Goal: Task Accomplishment & Management: Manage account settings

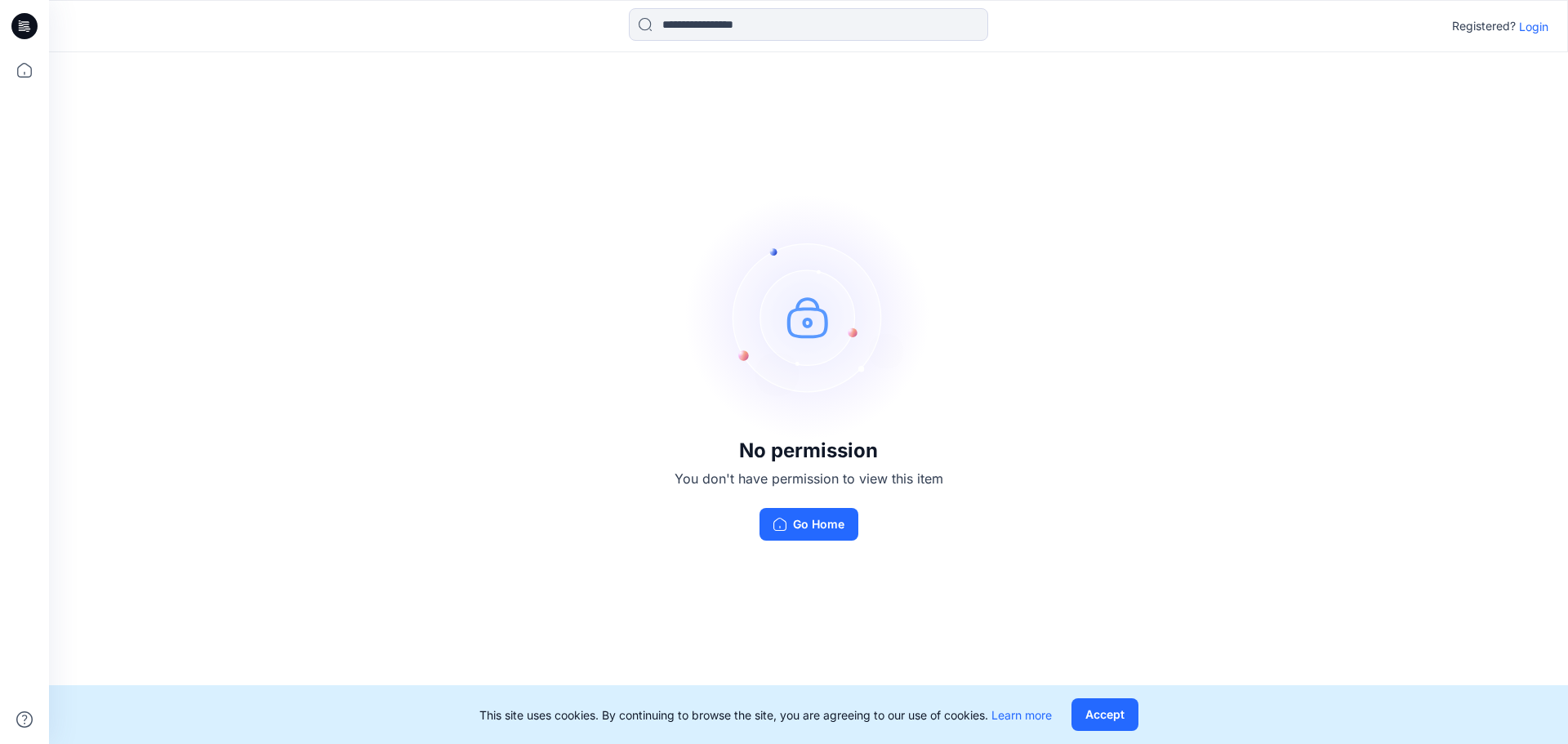
click at [1534, 19] on p "Login" at bounding box center [1534, 27] width 30 height 17
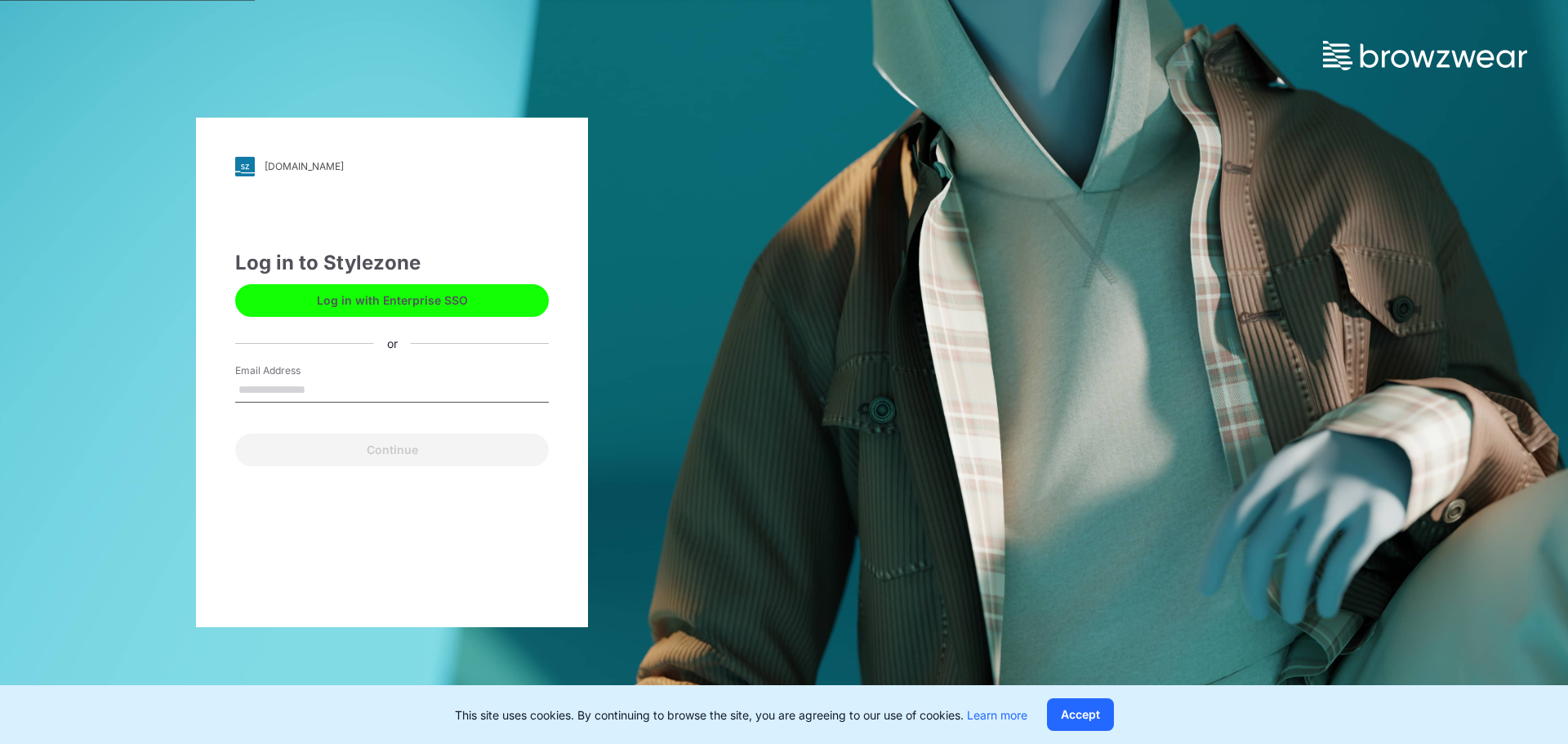
click at [357, 390] on input "Email Address" at bounding box center [392, 391] width 314 height 25
type input "**********"
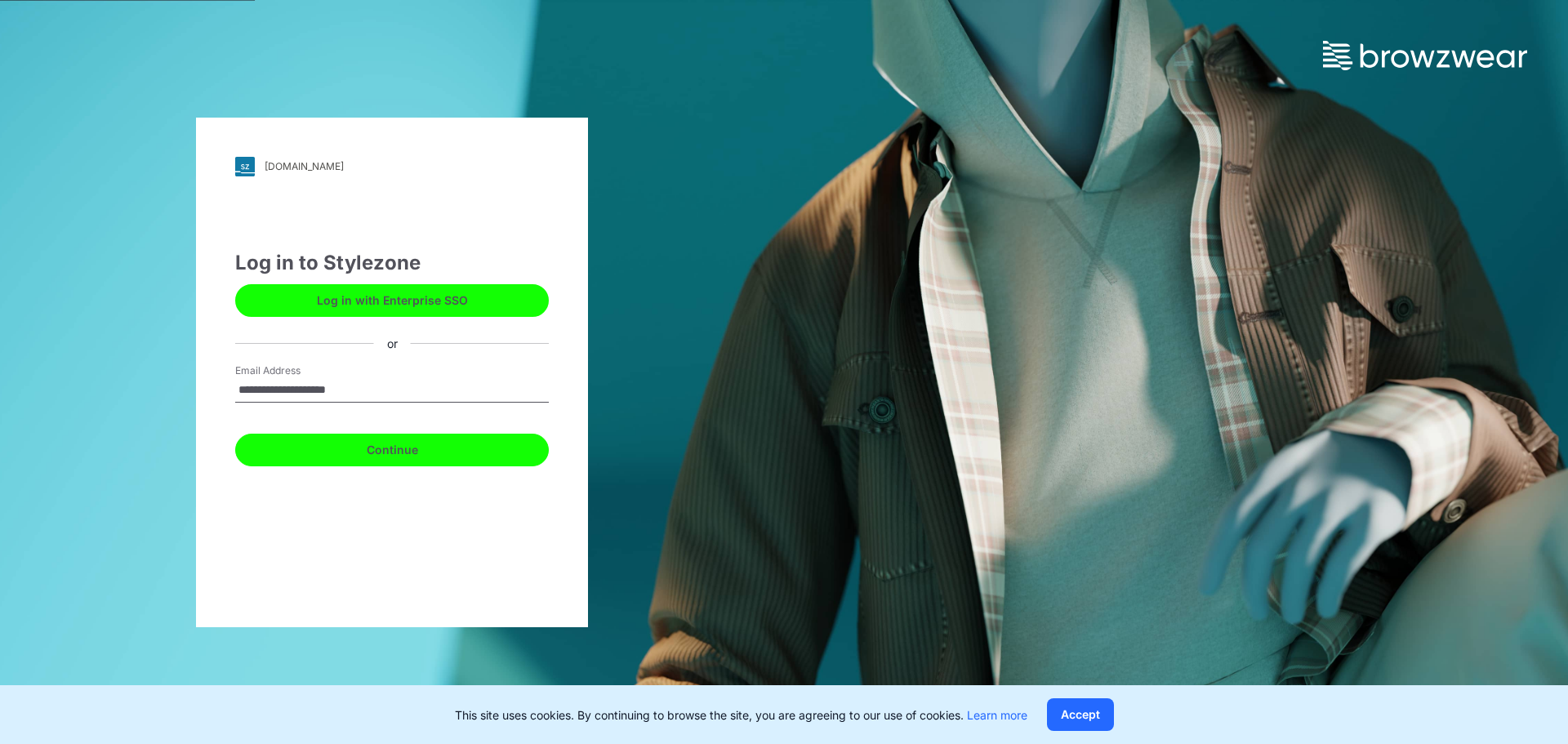
click at [369, 449] on button "Continue" at bounding box center [392, 450] width 314 height 33
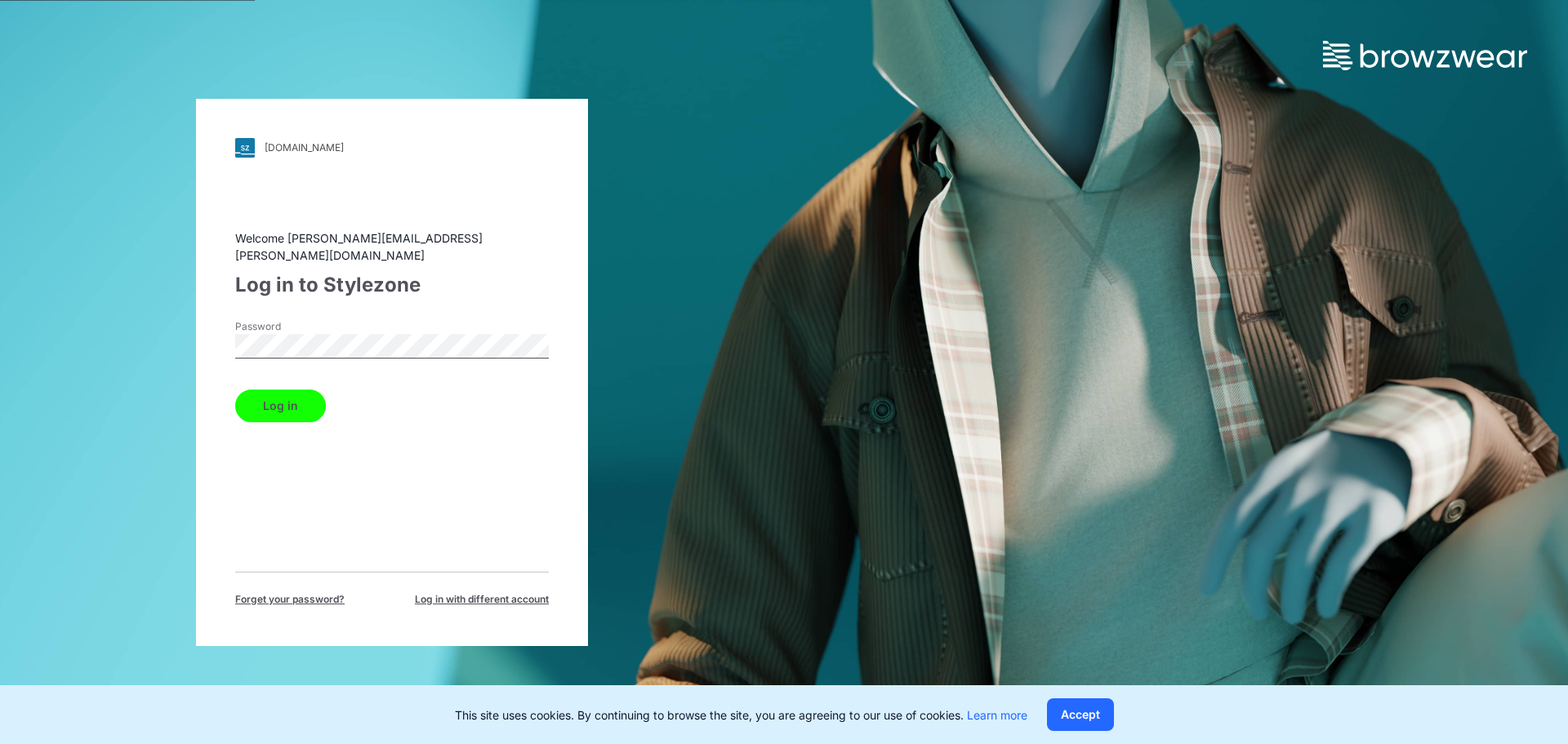
click at [321, 405] on button "Log in" at bounding box center [280, 406] width 91 height 33
click at [300, 401] on div "Log in" at bounding box center [392, 403] width 314 height 39
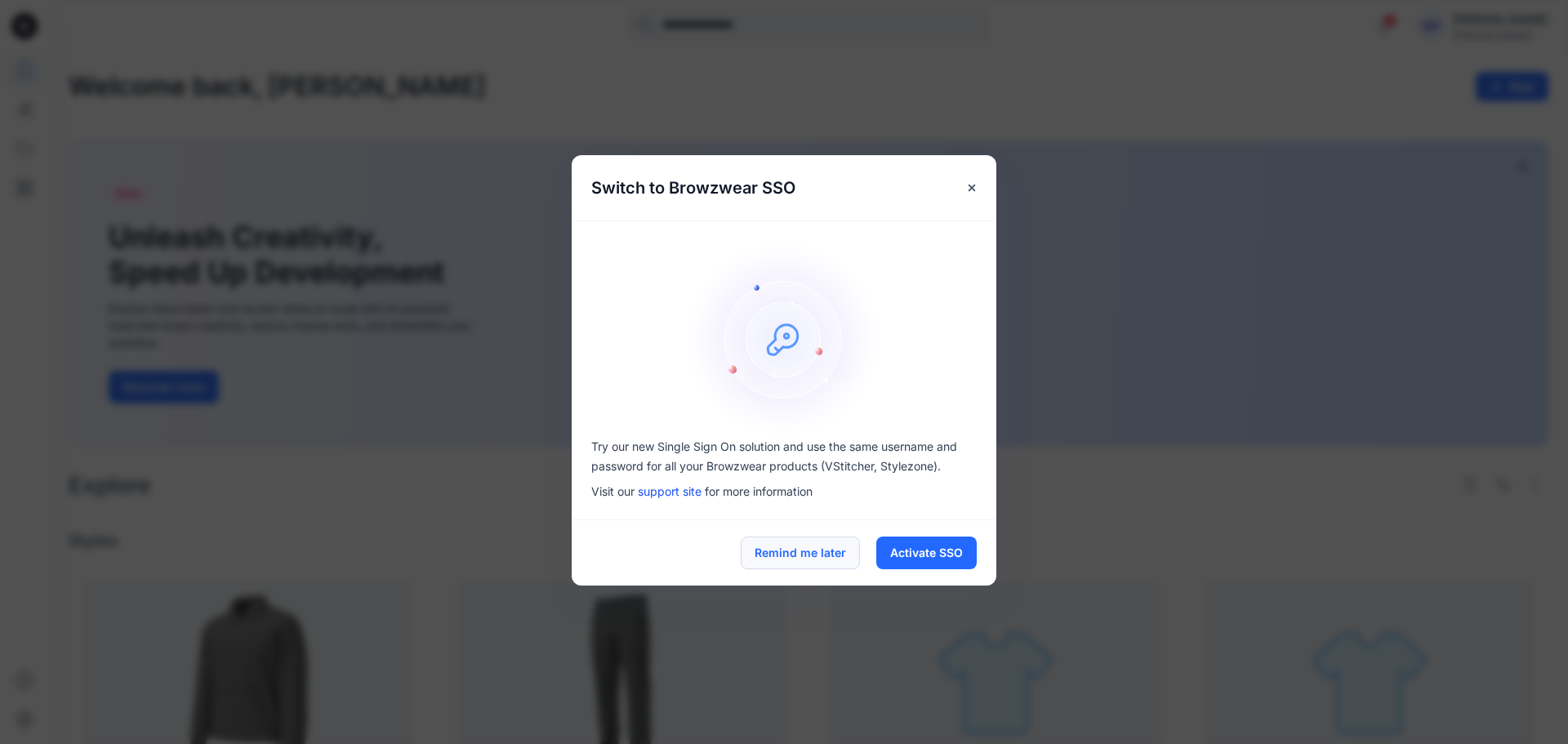
click at [835, 563] on button "Remind me later" at bounding box center [800, 553] width 120 height 33
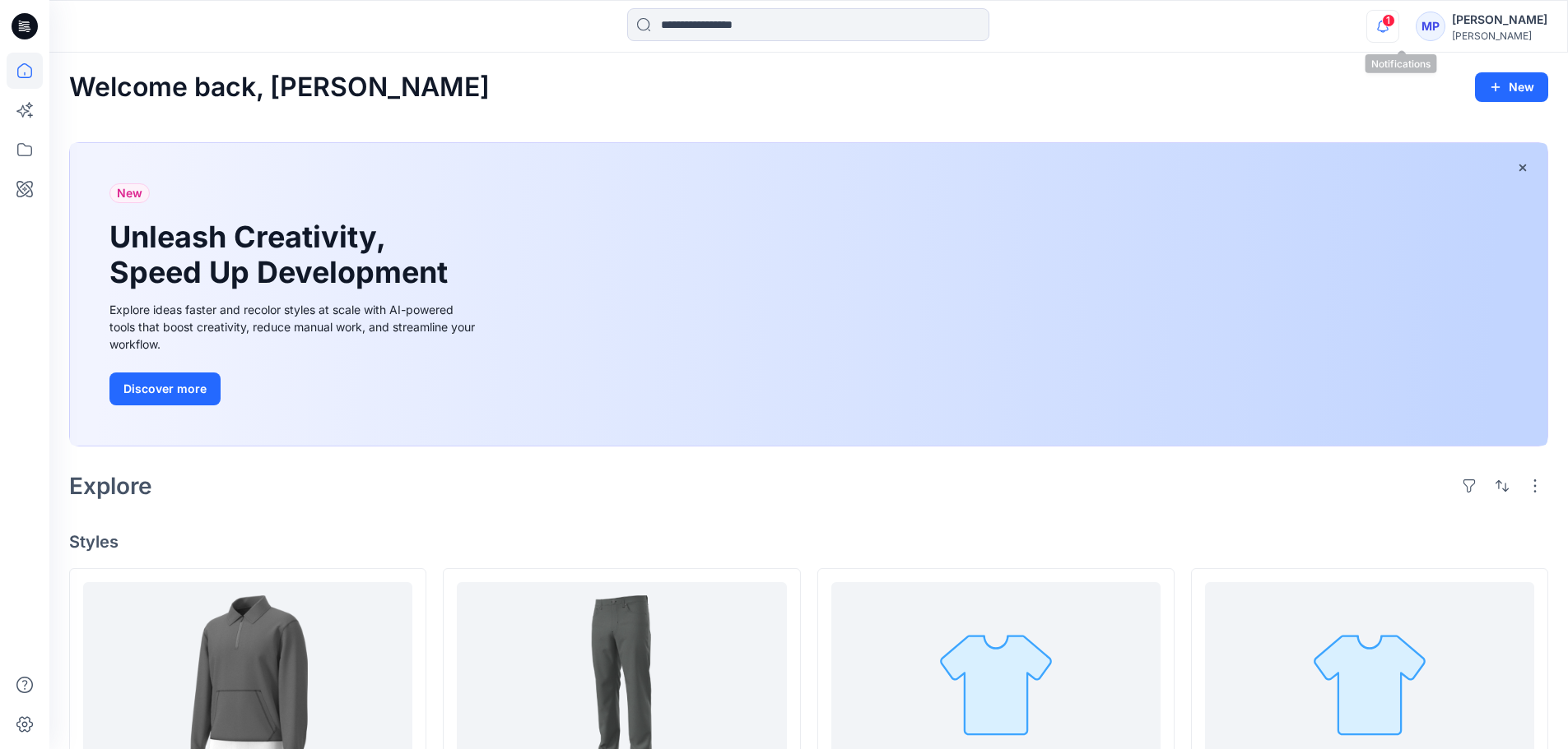
click at [1398, 27] on icon "button" at bounding box center [1382, 26] width 31 height 33
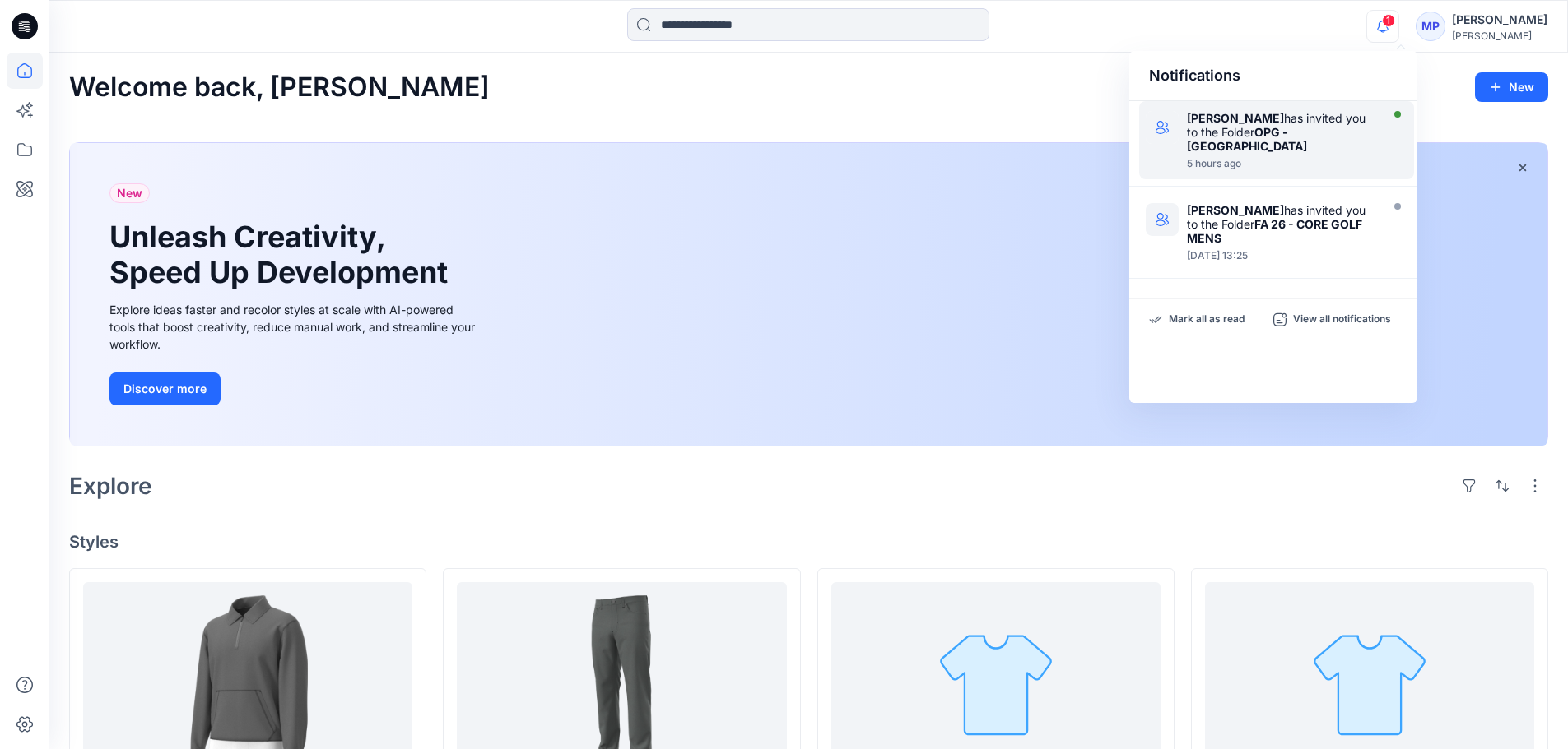
click at [1302, 158] on div "5 hours ago" at bounding box center [1281, 164] width 190 height 12
